Goal: Navigation & Orientation: Find specific page/section

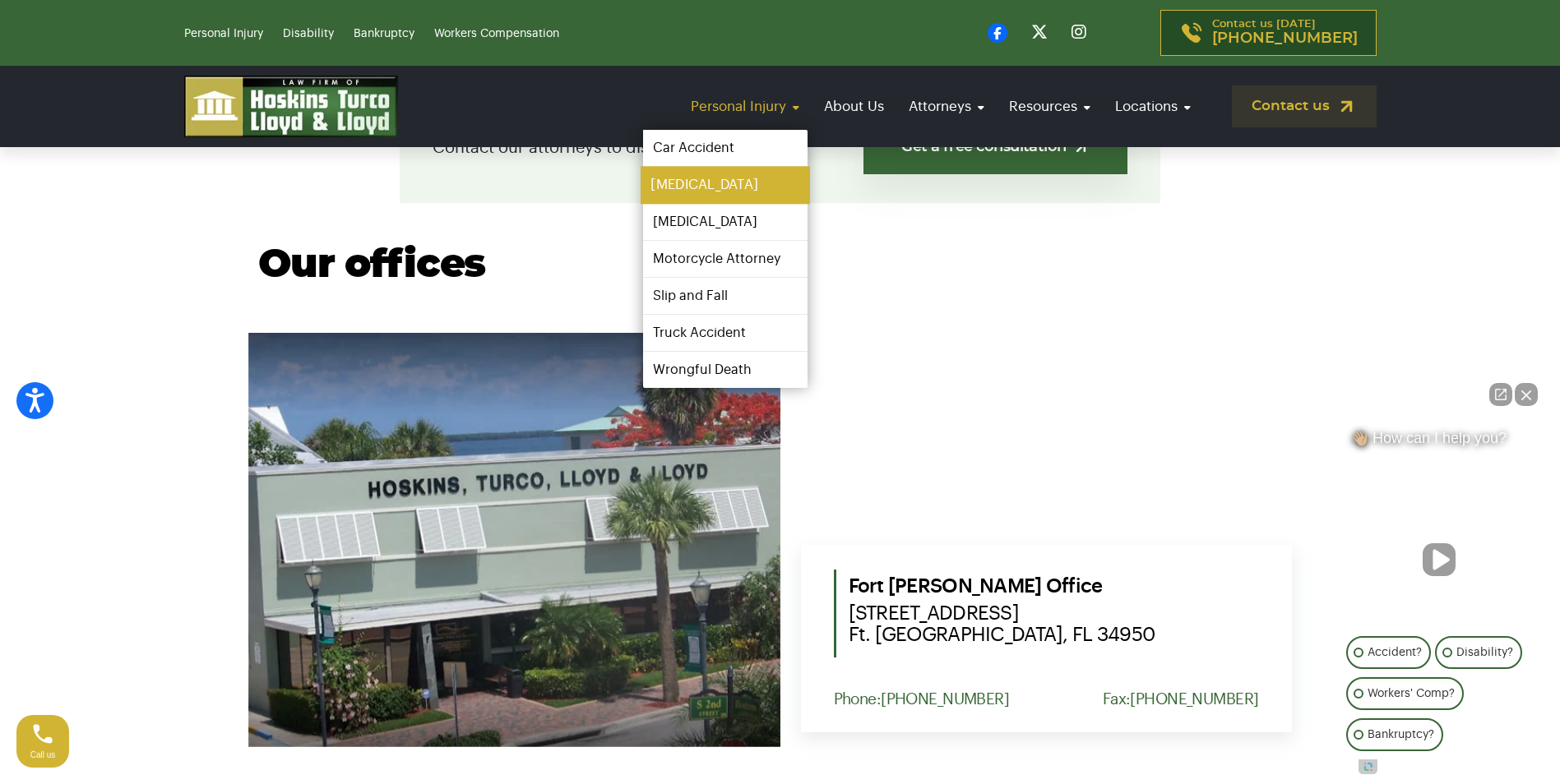
scroll to position [740, 0]
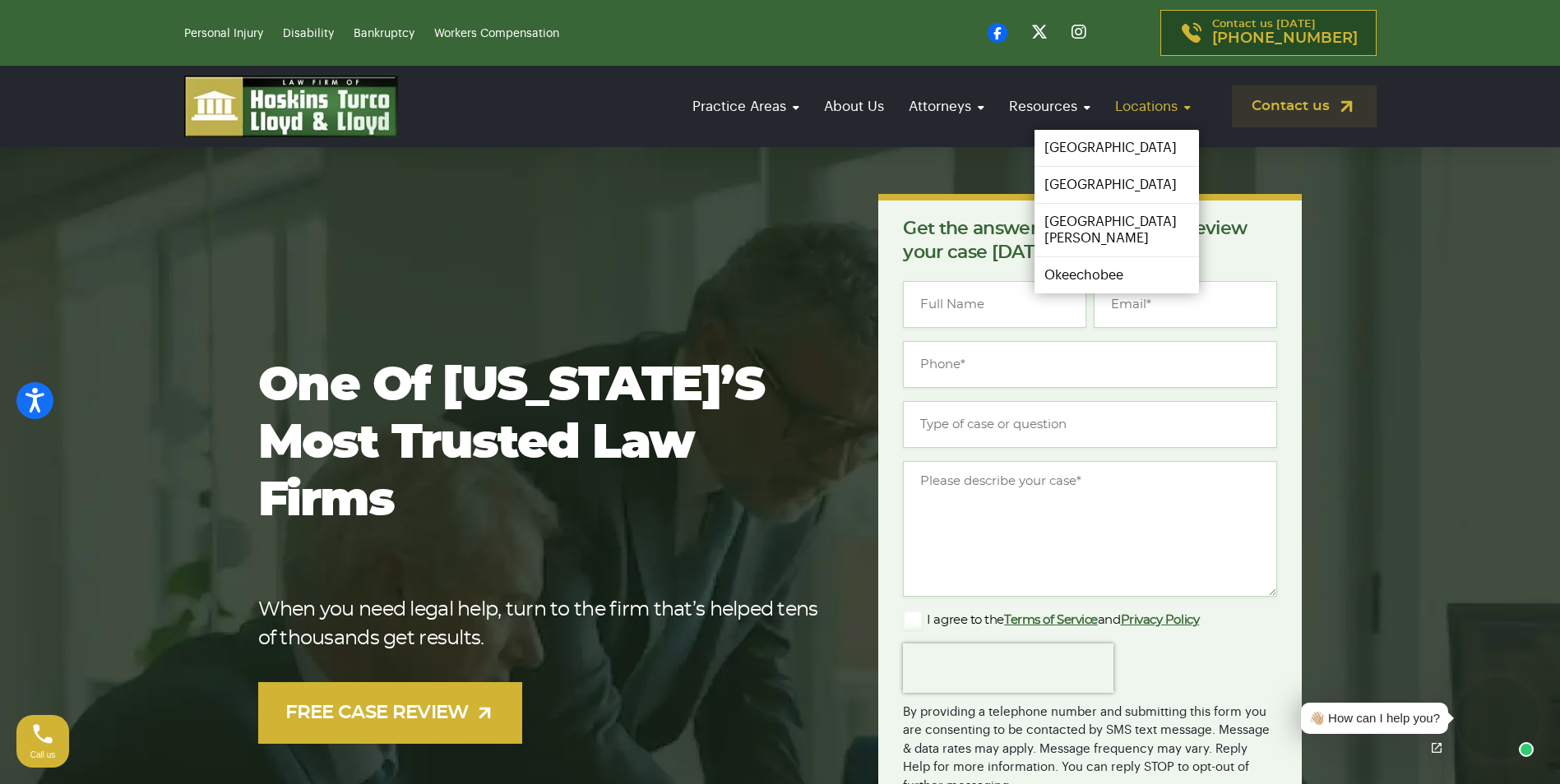
click at [1160, 94] on link "Locations" at bounding box center [1153, 106] width 92 height 47
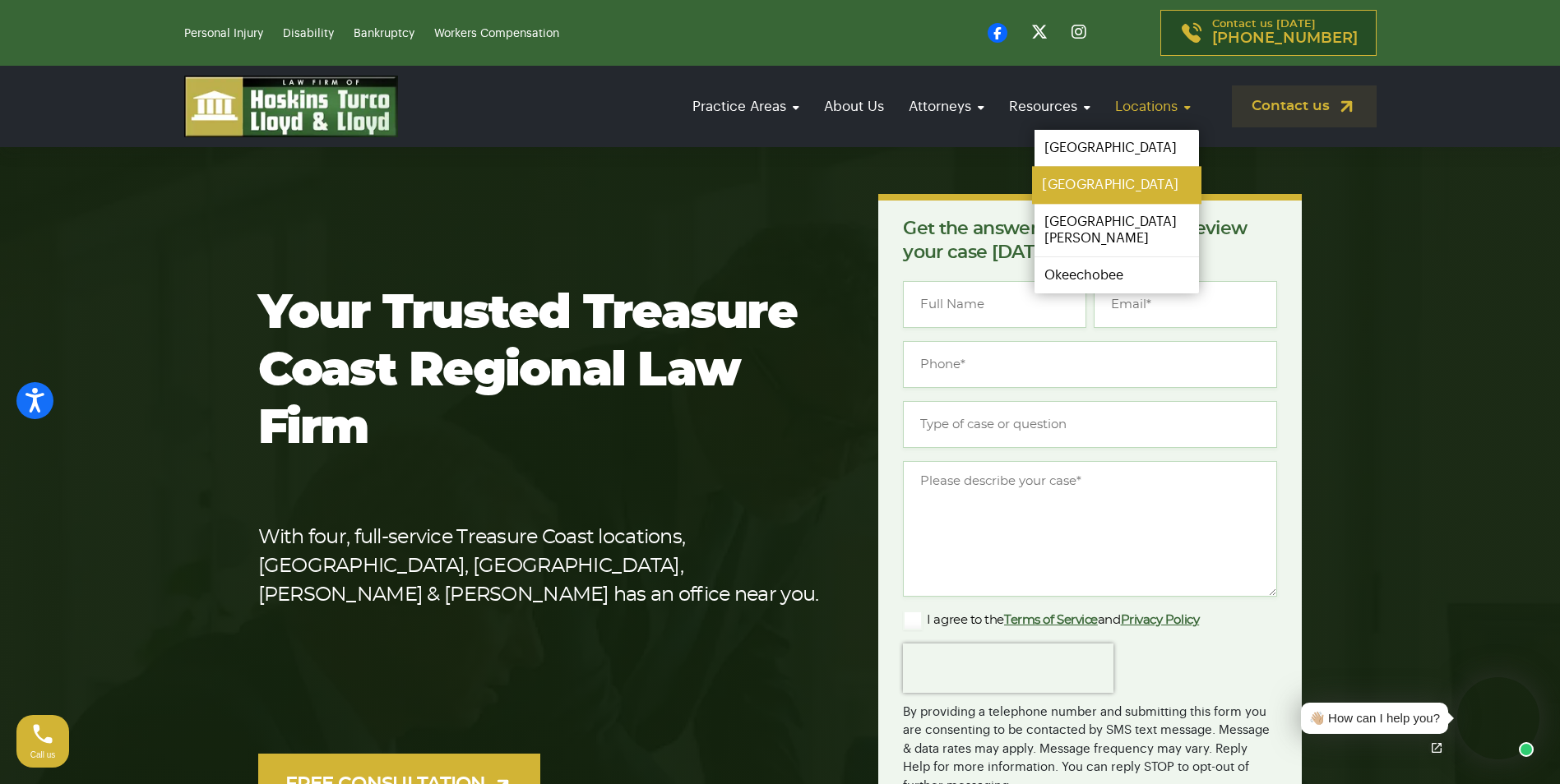
click at [1105, 175] on link "[GEOGRAPHIC_DATA]" at bounding box center [1116, 186] width 169 height 37
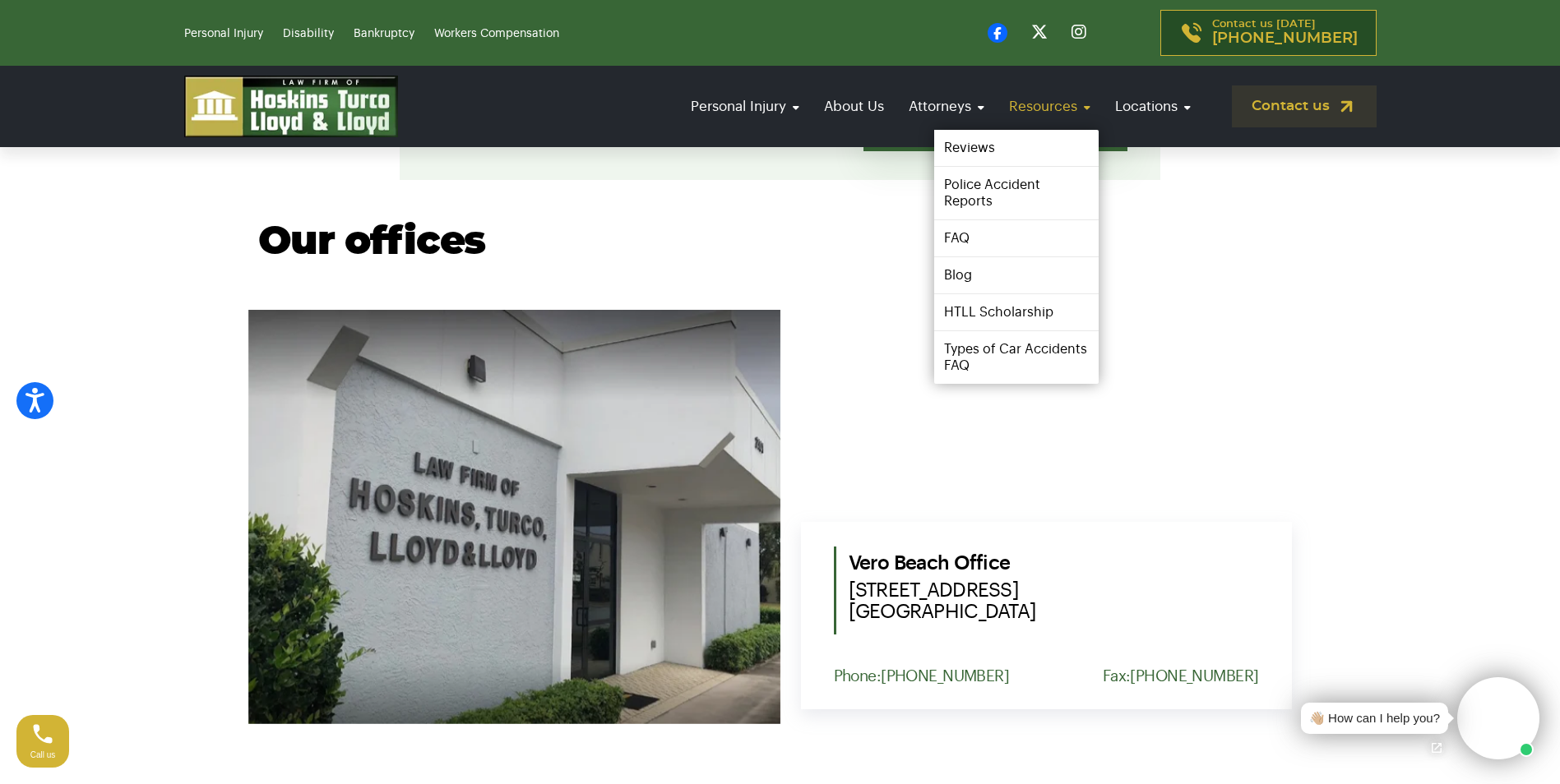
scroll to position [493, 0]
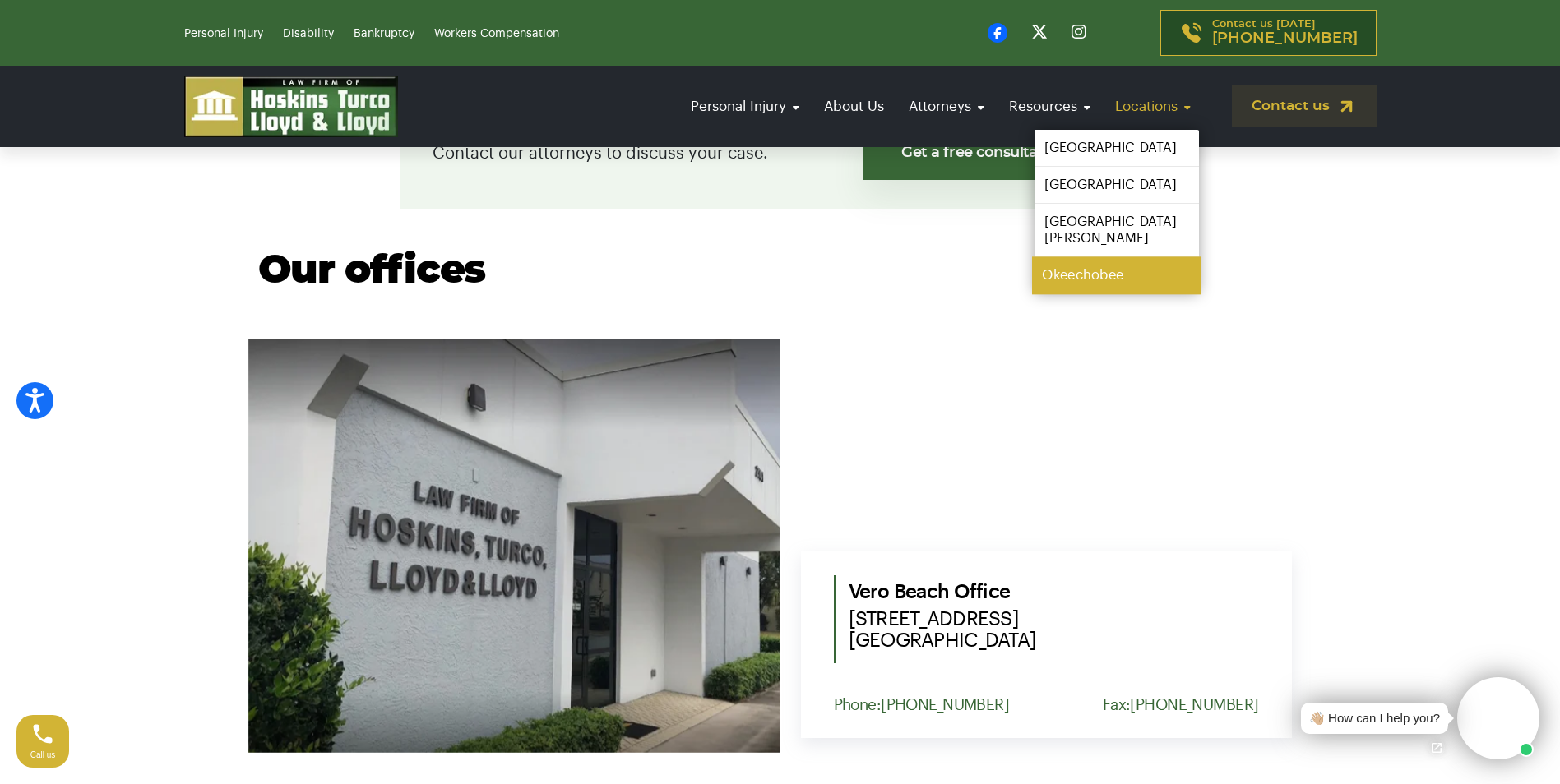
click at [1084, 257] on link "Okeechobee" at bounding box center [1116, 276] width 169 height 37
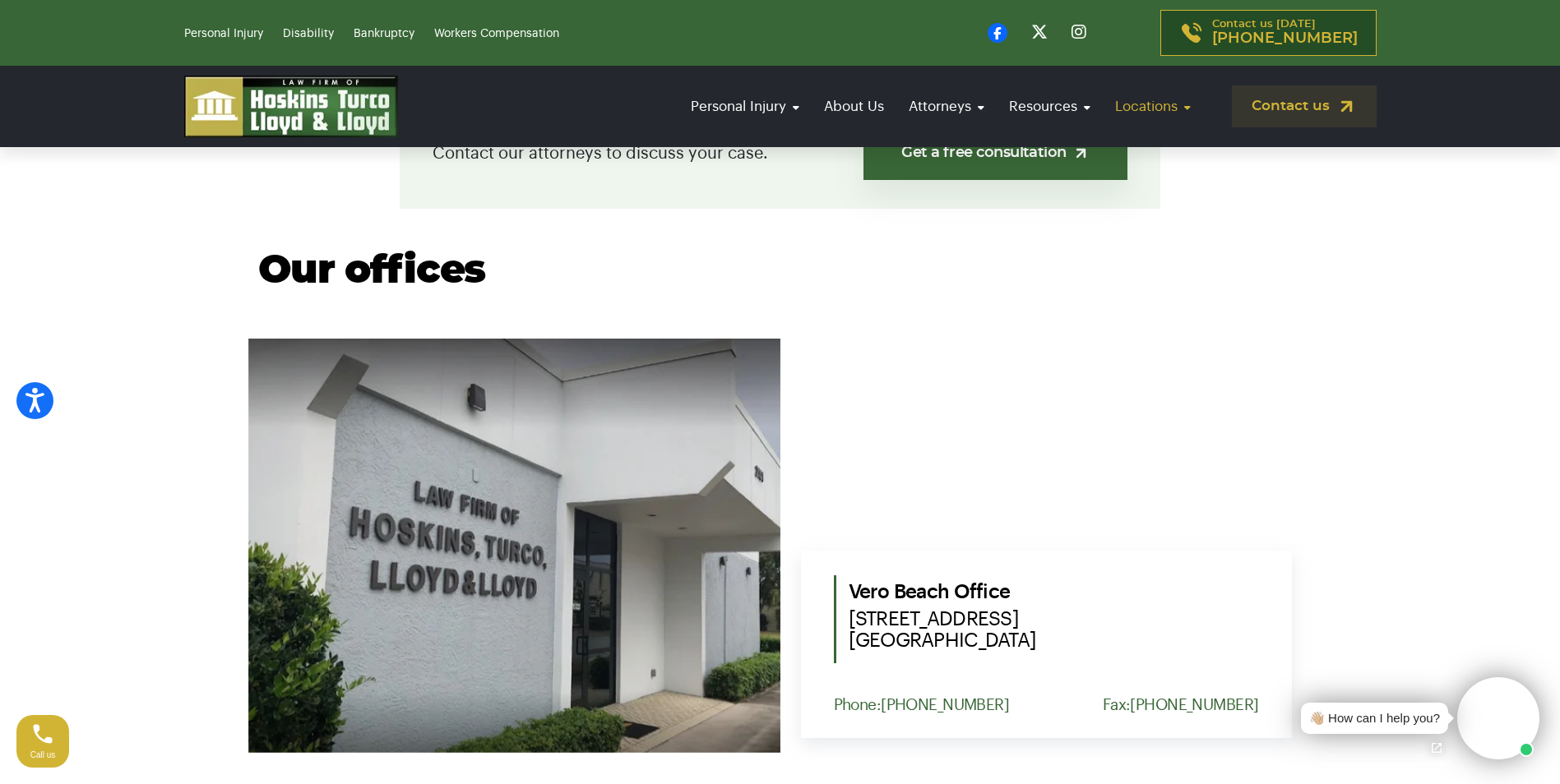
click at [1139, 110] on link "Locations" at bounding box center [1153, 106] width 92 height 47
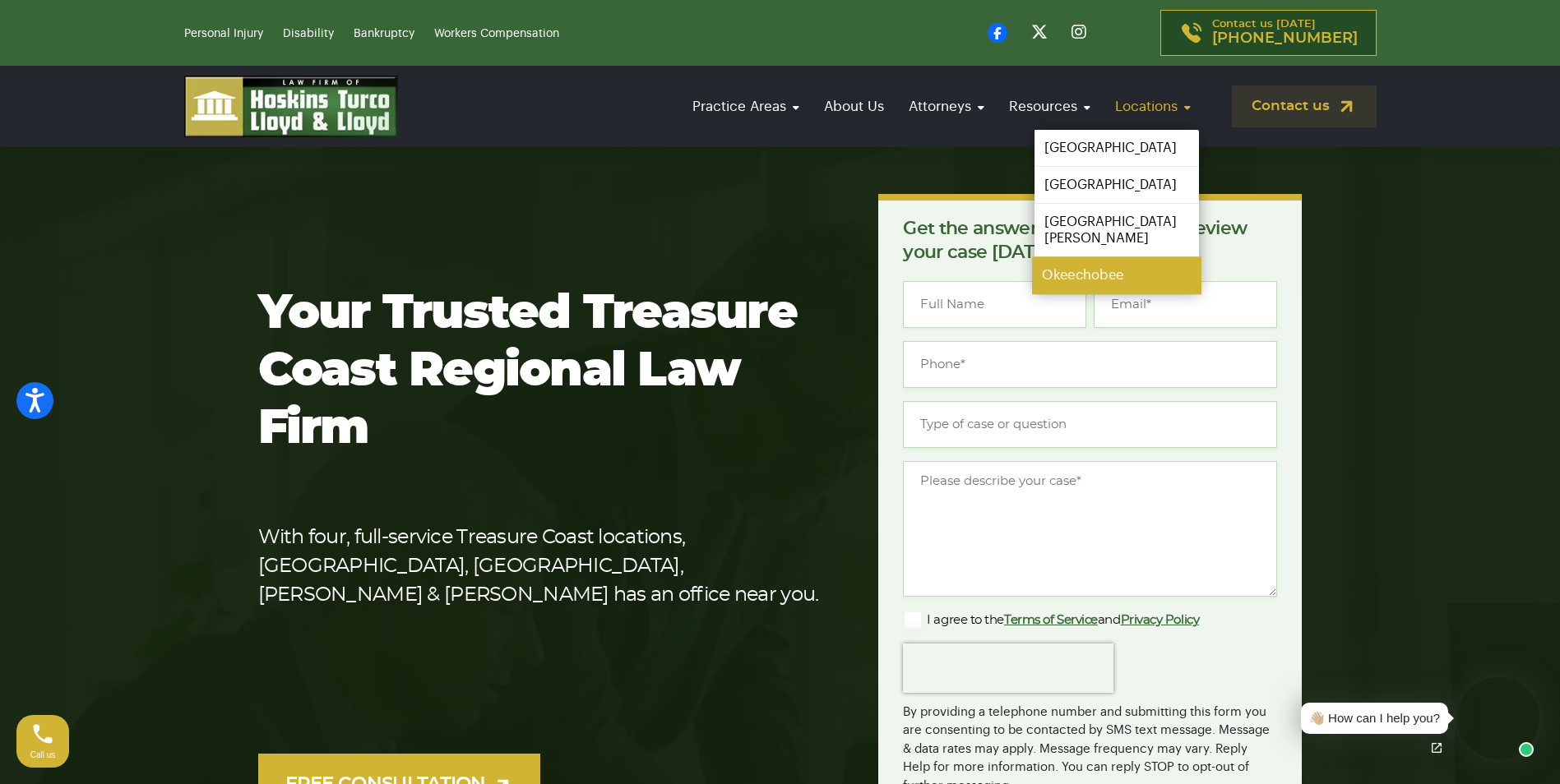
click at [1081, 257] on link "Okeechobee" at bounding box center [1116, 276] width 169 height 37
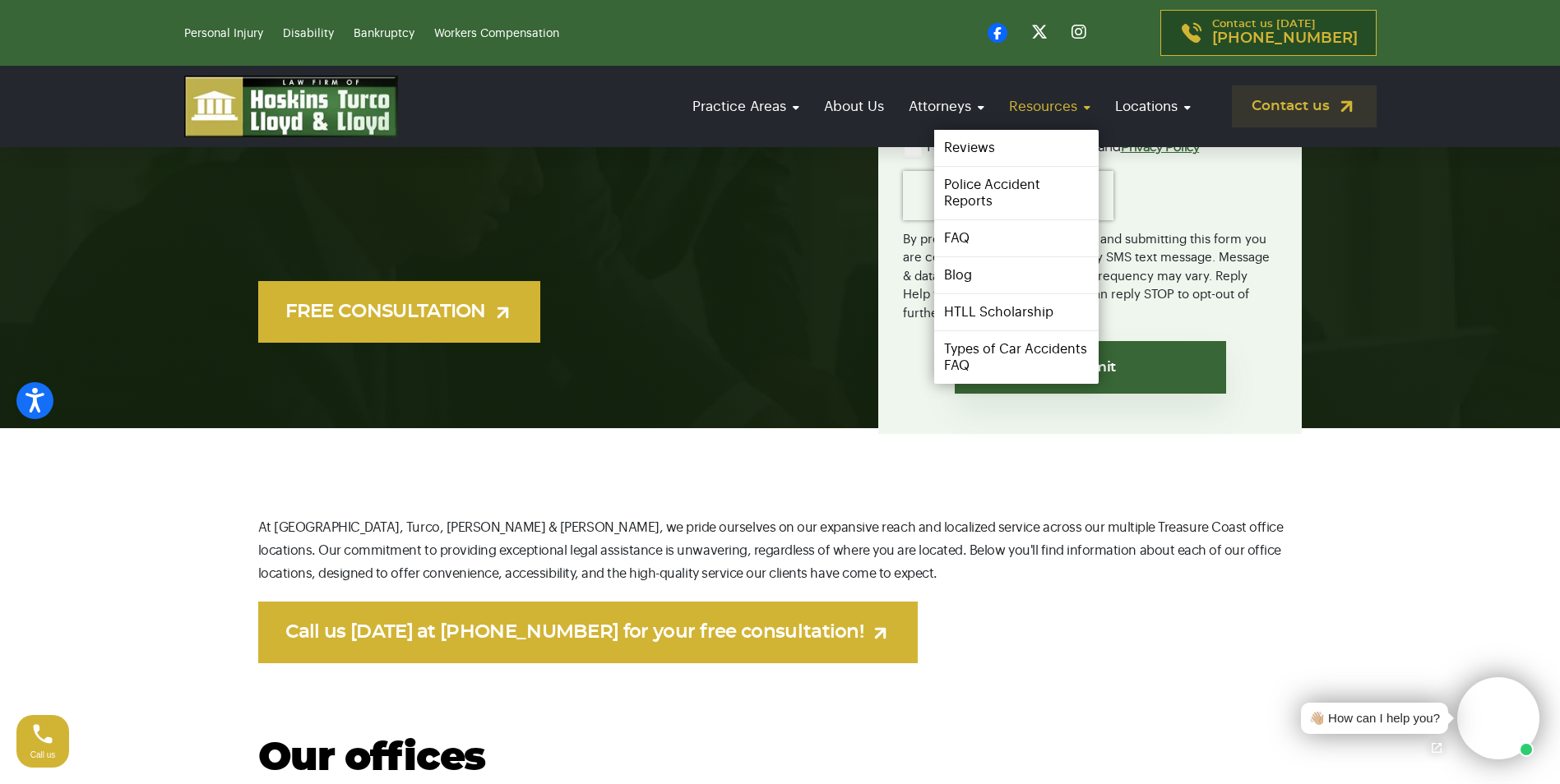
scroll to position [329, 0]
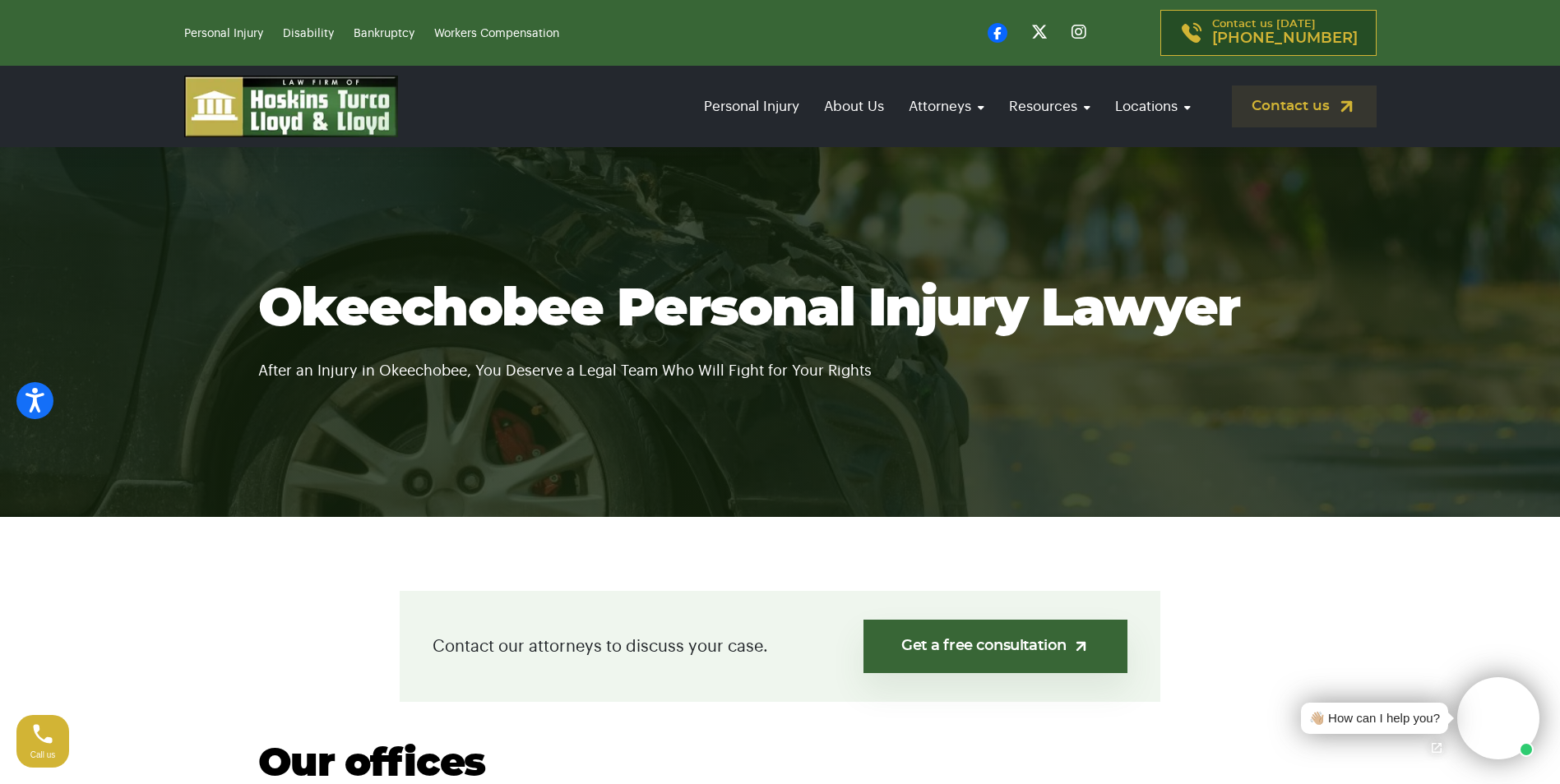
click at [319, 123] on img at bounding box center [291, 106] width 214 height 62
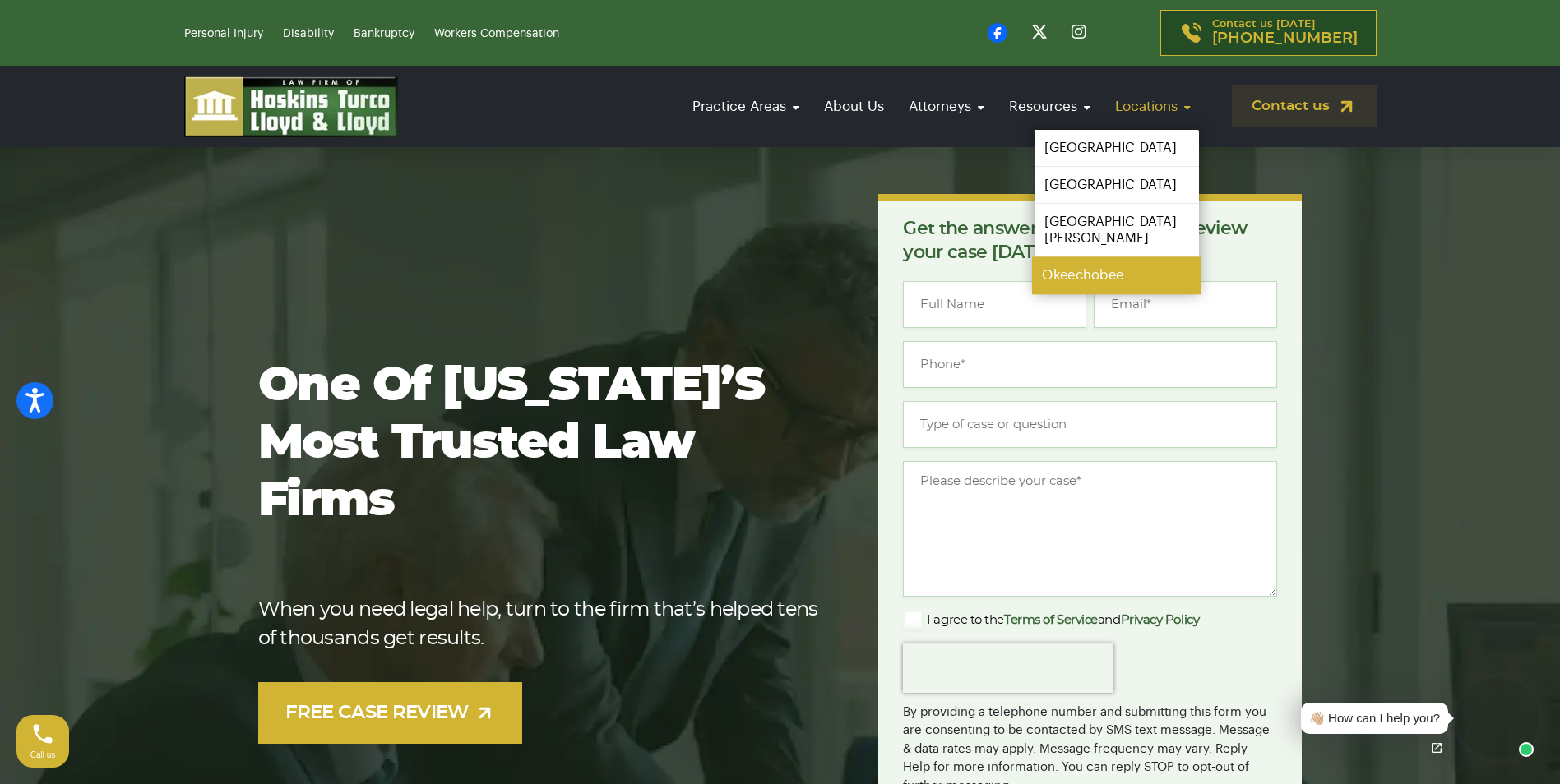
click at [1075, 257] on link "Okeechobee" at bounding box center [1116, 276] width 169 height 37
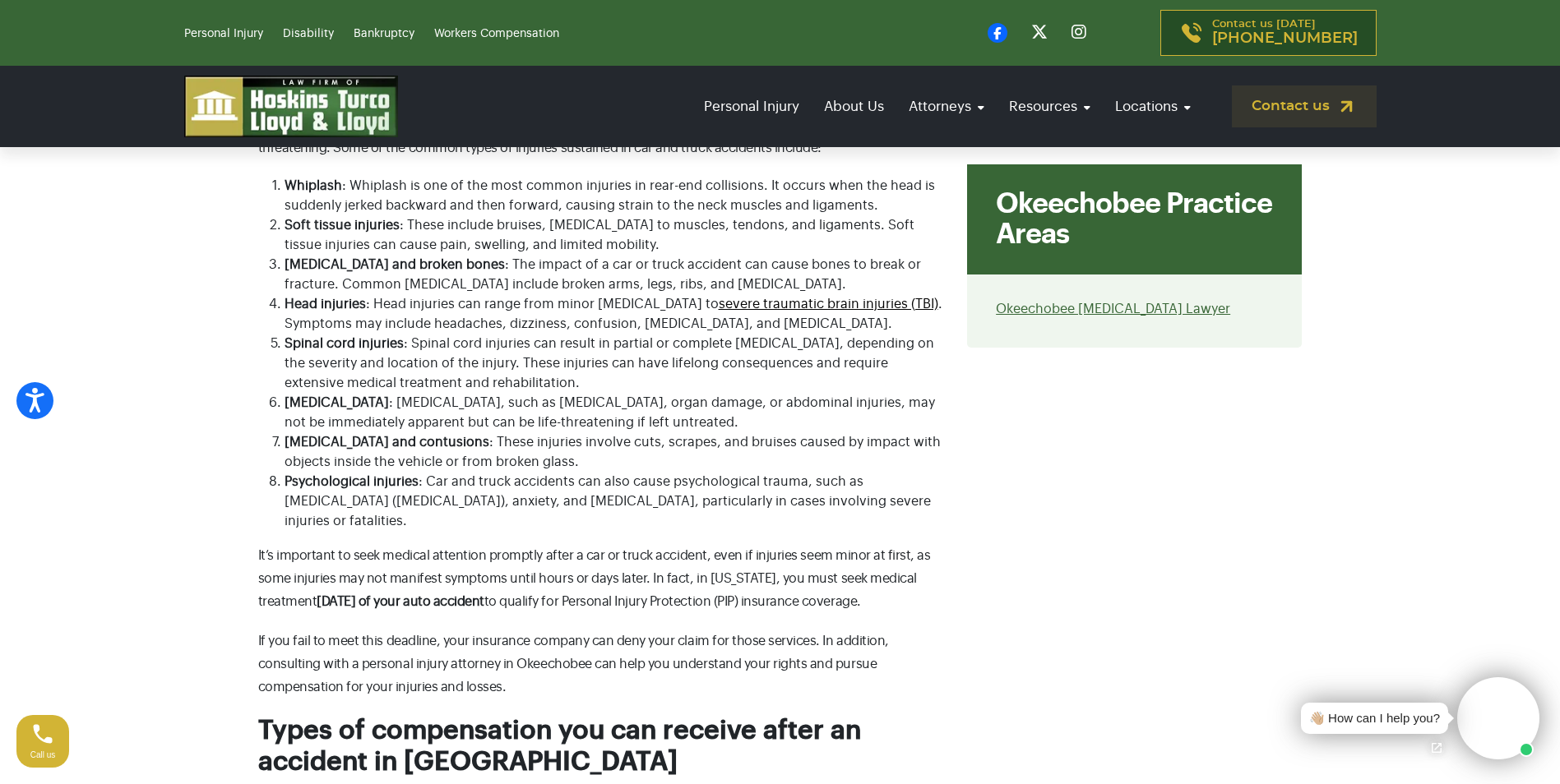
scroll to position [3534, 0]
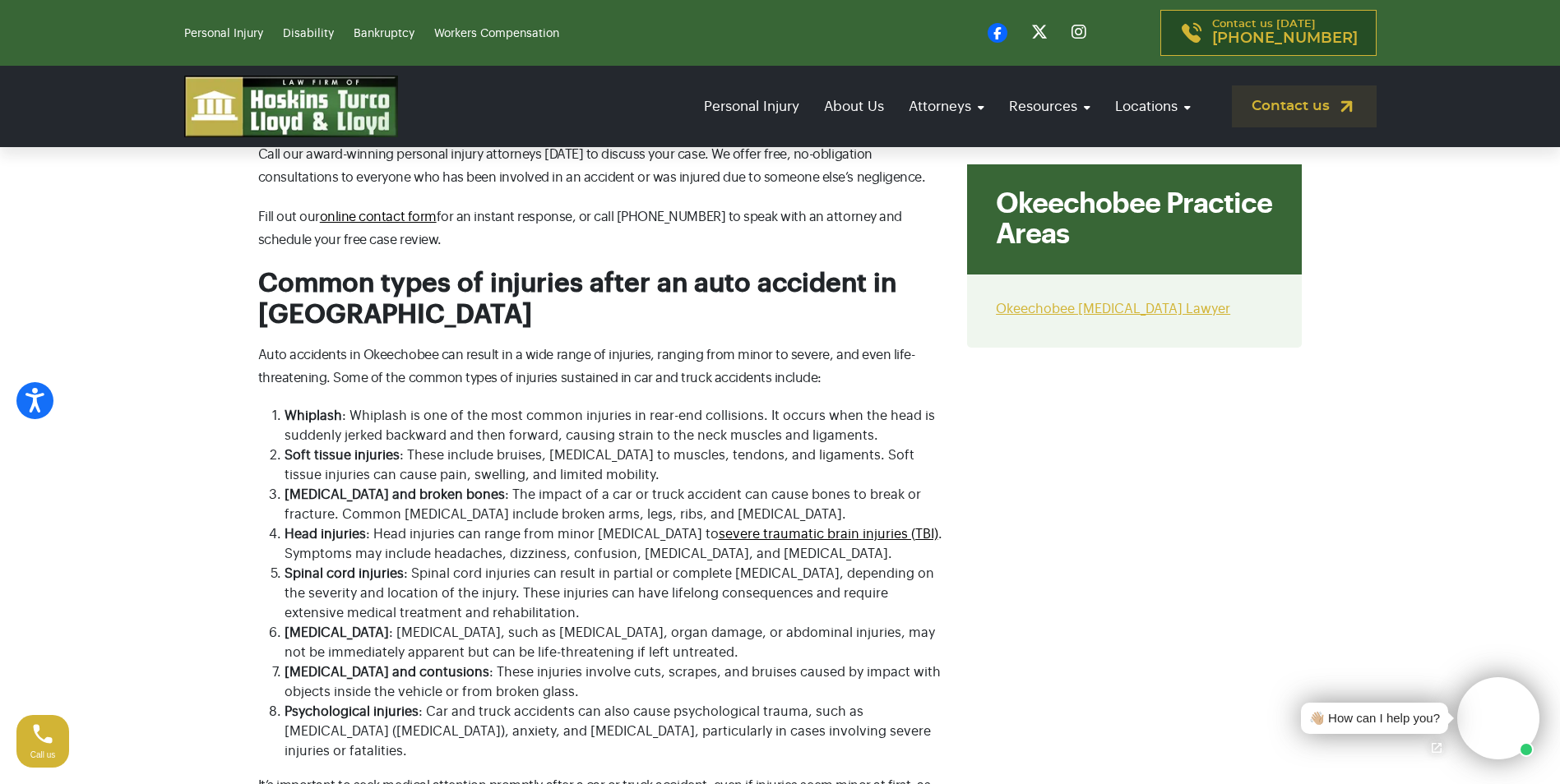
click at [1124, 311] on link "Okeechobee [MEDICAL_DATA] Lawyer" at bounding box center [1113, 309] width 235 height 13
